Goal: Task Accomplishment & Management: Use online tool/utility

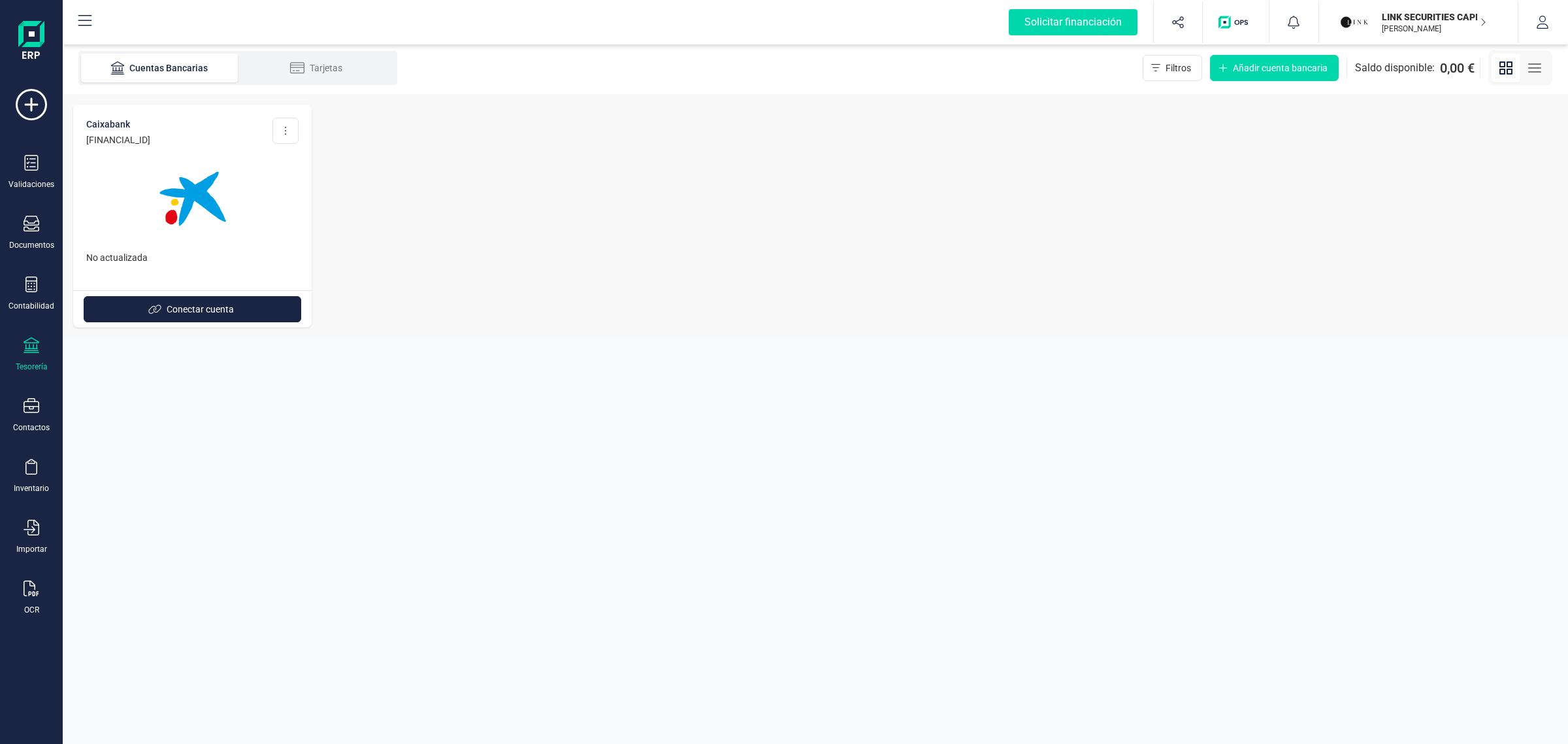
click at [1397, 19] on p "LINK SECURITIES CAPITAL SL" at bounding box center [1434, 16] width 105 height 13
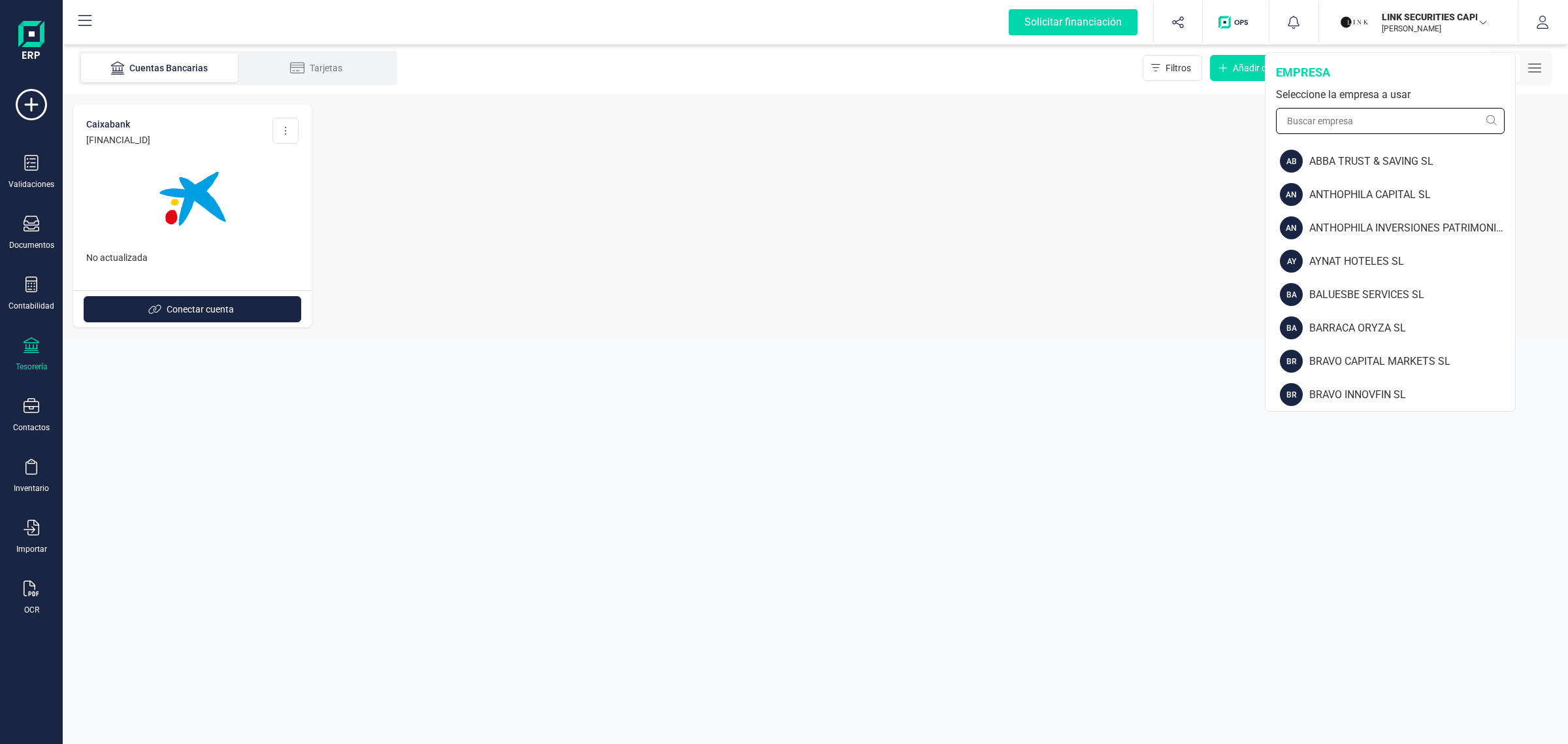
click at [1332, 122] on input "text" at bounding box center [1390, 121] width 228 height 26
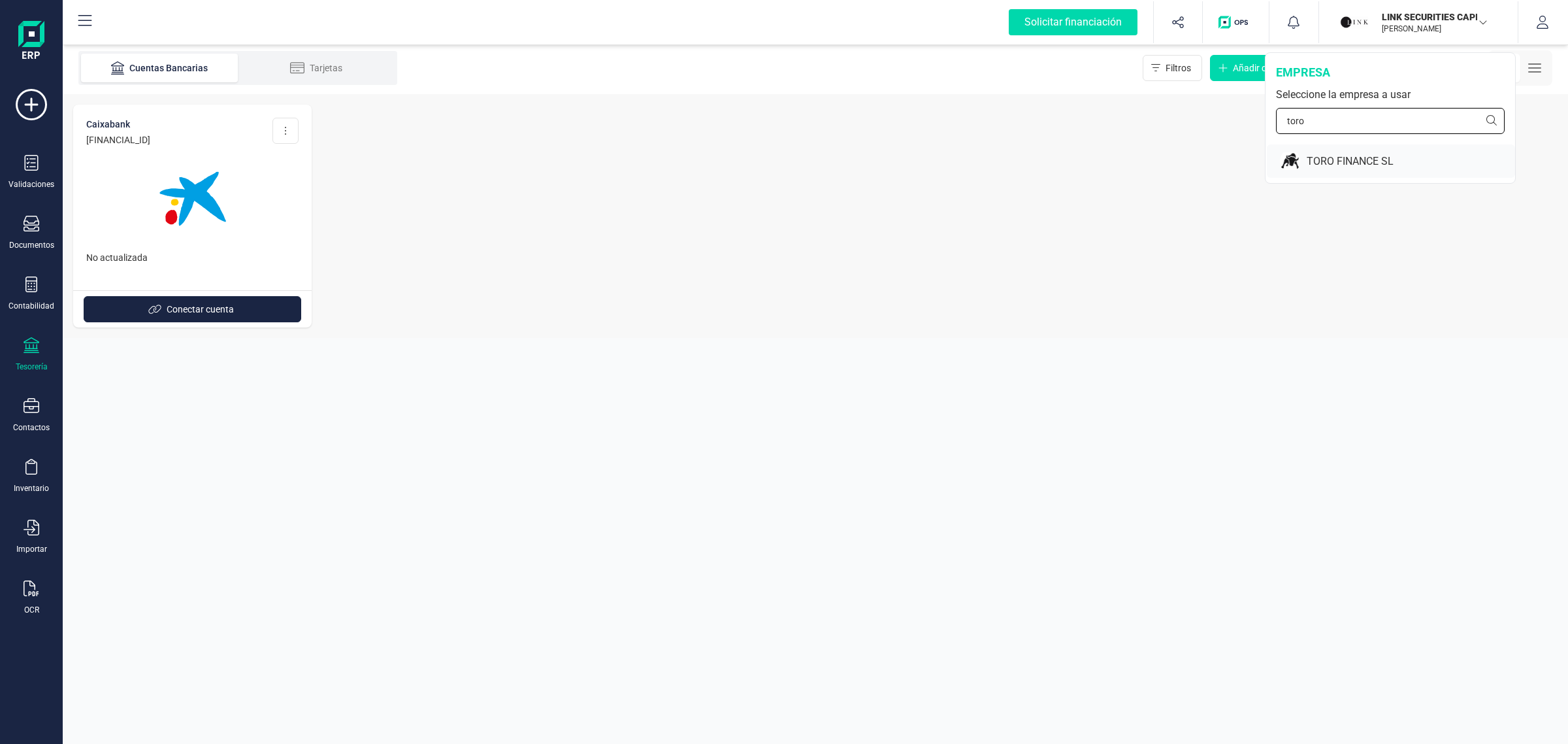
type input "toro"
click at [1332, 162] on div "TORO FINANCE SL" at bounding box center [1411, 162] width 208 height 16
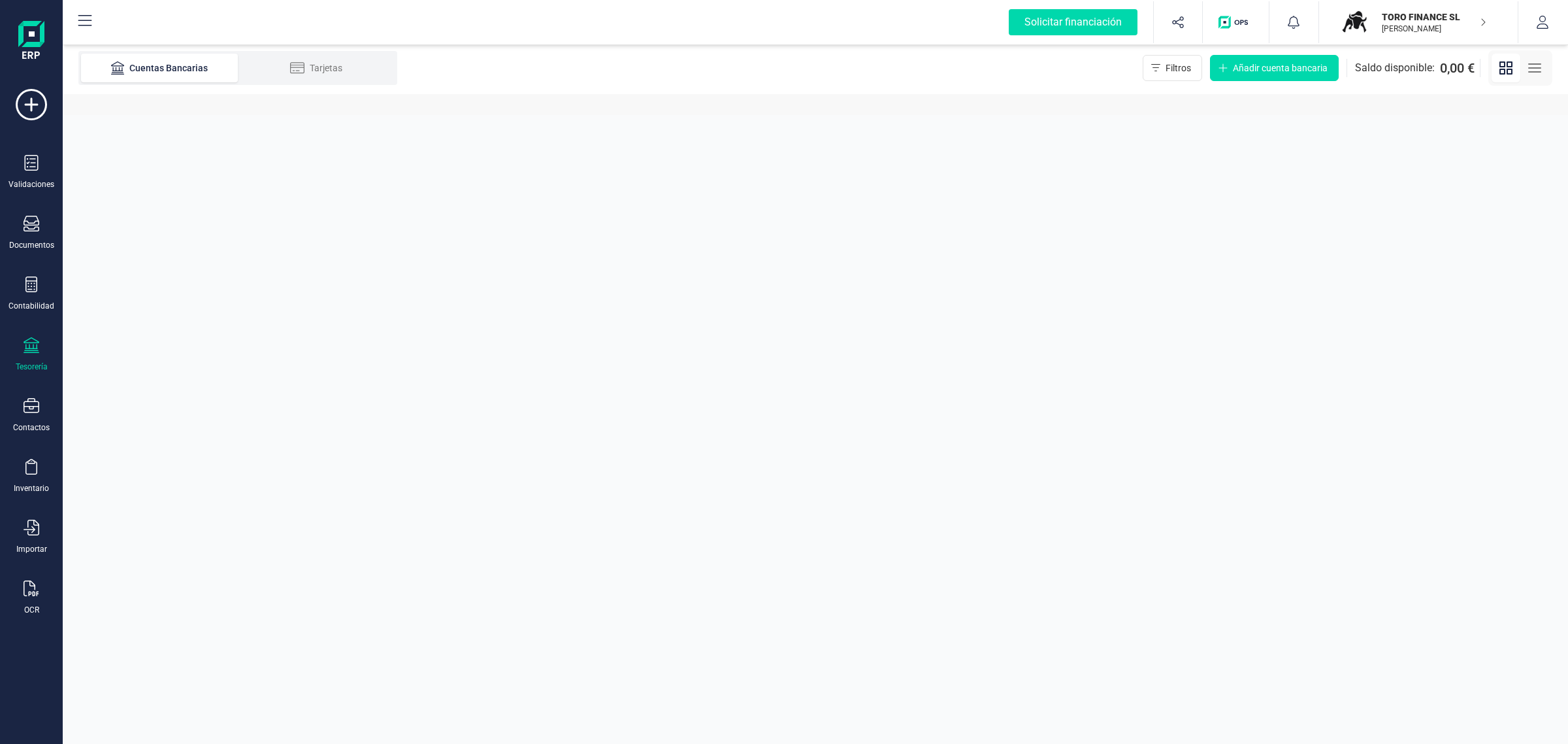
click at [24, 357] on div "Tesorería" at bounding box center [31, 355] width 52 height 35
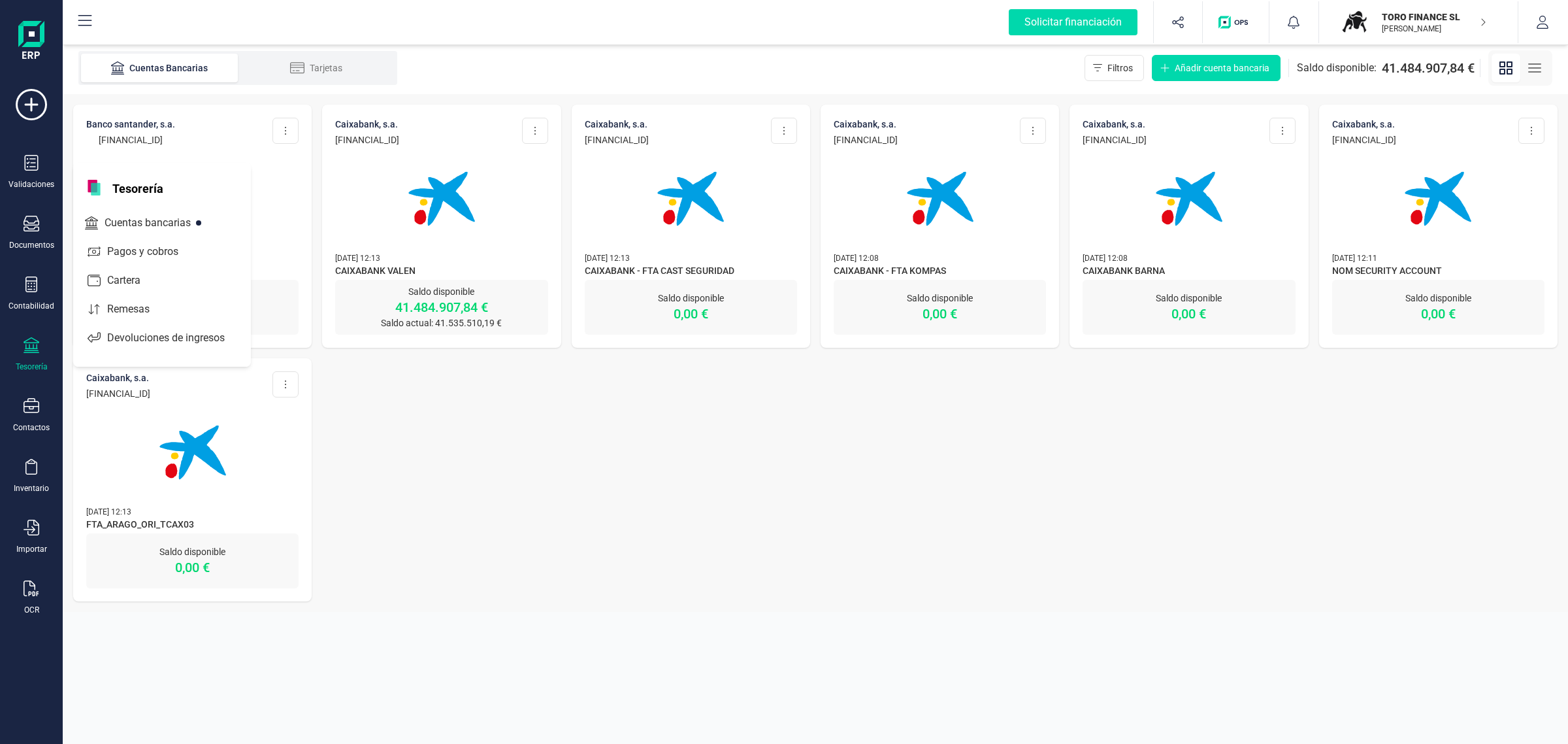
click at [740, 500] on div "BANCO SANTANDER, S.A. [FINANCIAL_ID] Editar cuenta Actualizar Desconectar cuent…" at bounding box center [816, 353] width 1506 height 518
click at [439, 206] on img at bounding box center [441, 198] width 110 height 110
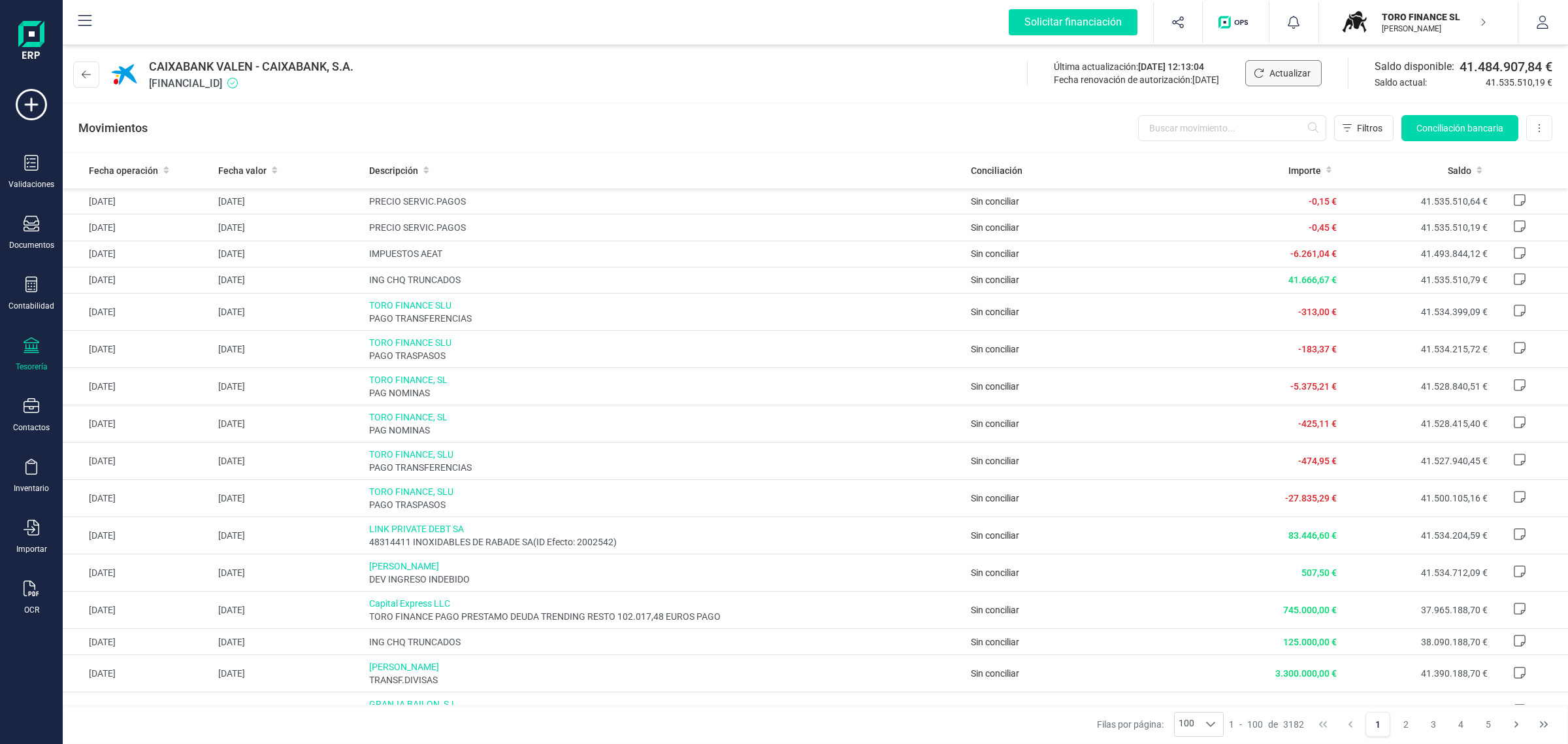
click at [1276, 77] on span "Actualizar" at bounding box center [1290, 73] width 41 height 13
